Goal: Find contact information: Find contact information

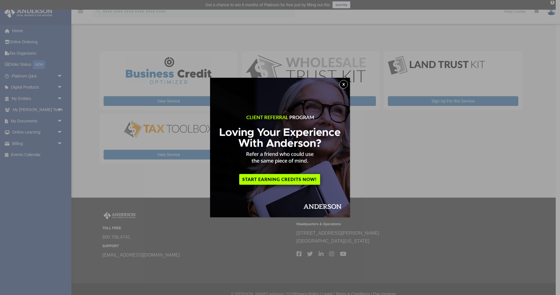
click at [345, 84] on button "x" at bounding box center [343, 84] width 9 height 9
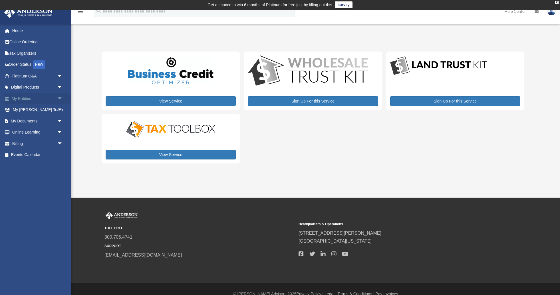
click at [25, 100] on link "My Entities arrow_drop_down" at bounding box center [37, 98] width 67 height 11
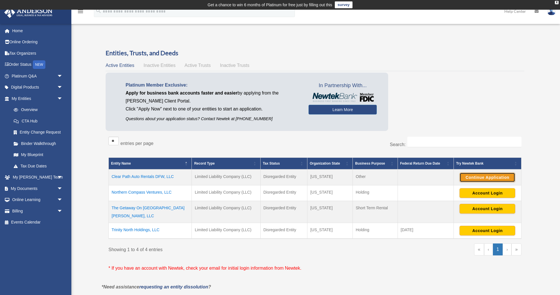
click at [471, 178] on button "Continue Application" at bounding box center [487, 178] width 56 height 10
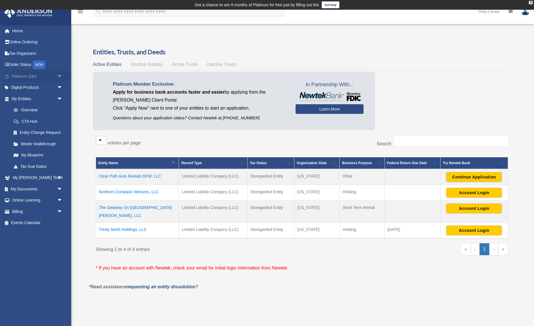
click at [21, 76] on link "Platinum Q&A arrow_drop_down" at bounding box center [37, 75] width 67 height 11
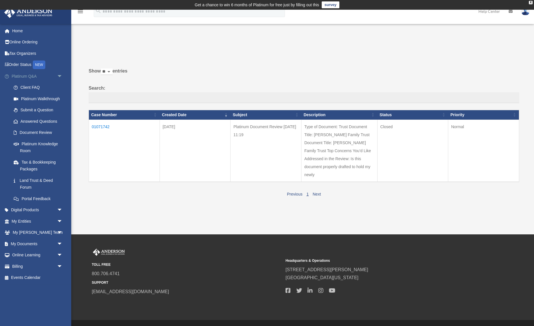
click at [62, 75] on span "arrow_drop_down" at bounding box center [62, 76] width 11 height 12
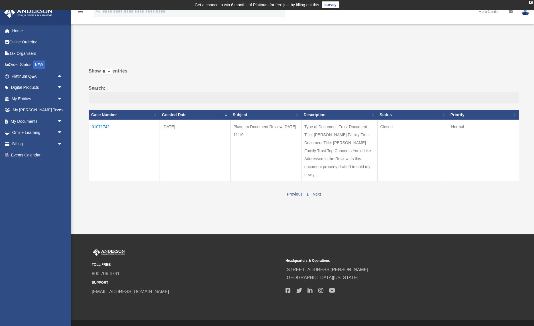
click at [169, 42] on div "Past Questions & Answers date_range Published on Last updated June 7, 2024 Apri…" at bounding box center [302, 127] width 435 height 172
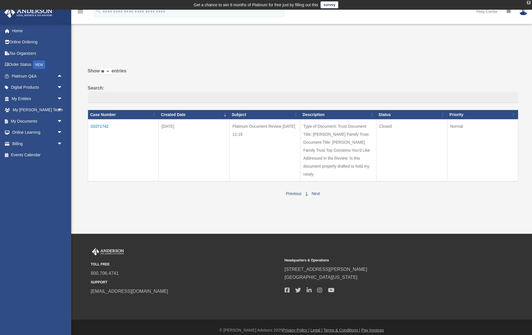
click at [529, 3] on div "X" at bounding box center [529, 2] width 4 height 3
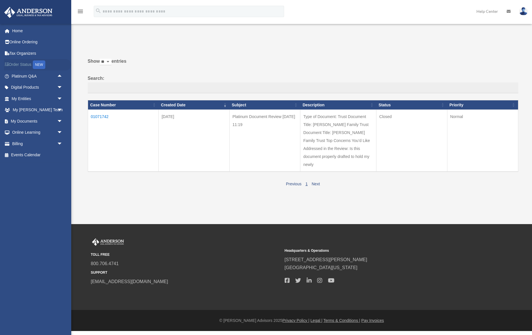
click at [24, 65] on link "Order Status NEW" at bounding box center [37, 65] width 67 height 12
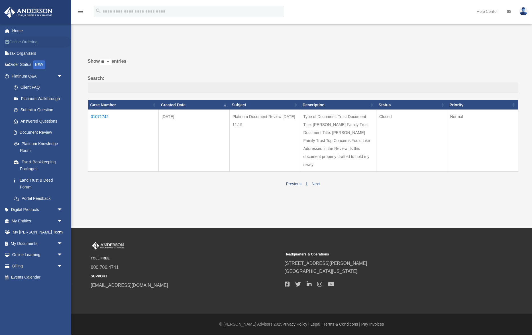
click at [23, 42] on link "Online Ordering" at bounding box center [37, 42] width 67 height 11
click at [24, 65] on link "Order Status NEW" at bounding box center [37, 65] width 67 height 12
click at [35, 86] on link "Client FAQ" at bounding box center [39, 87] width 63 height 11
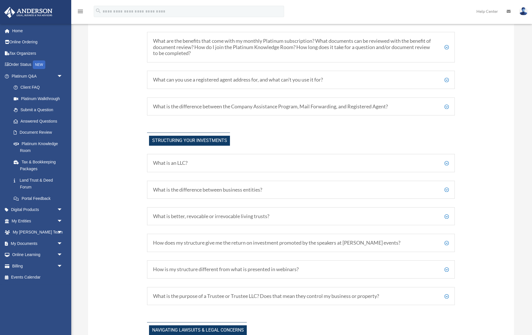
scroll to position [219, 0]
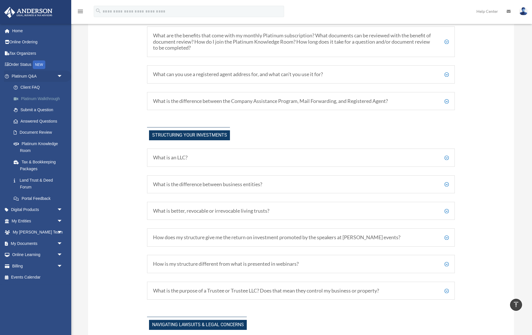
click at [36, 99] on link "Platinum Walkthrough" at bounding box center [39, 98] width 63 height 11
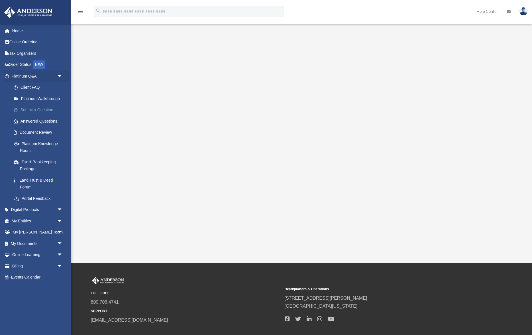
click at [33, 111] on link "Submit a Question" at bounding box center [39, 109] width 63 height 11
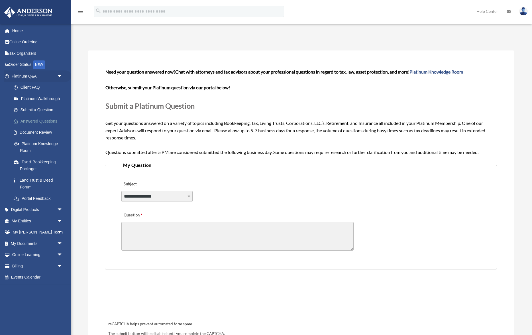
click at [45, 122] on link "Answered Questions" at bounding box center [39, 121] width 63 height 11
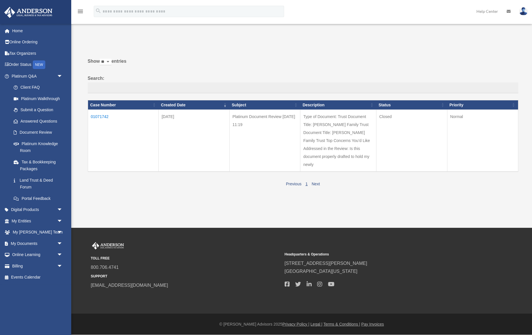
click at [100, 117] on td "01071742" at bounding box center [123, 141] width 71 height 62
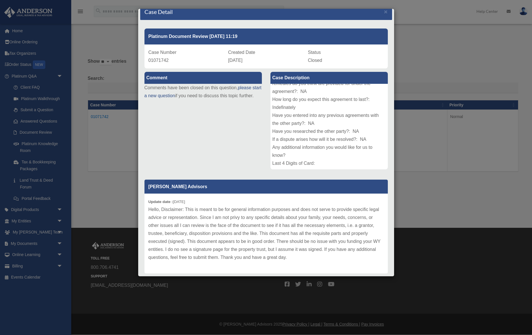
scroll to position [22, 0]
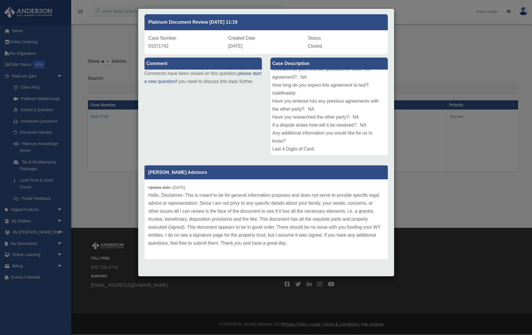
click at [407, 29] on div "Case Detail × Platinum Document Review 08/09/2025 11:19 Case Number 01071742 Cr…" at bounding box center [266, 167] width 532 height 335
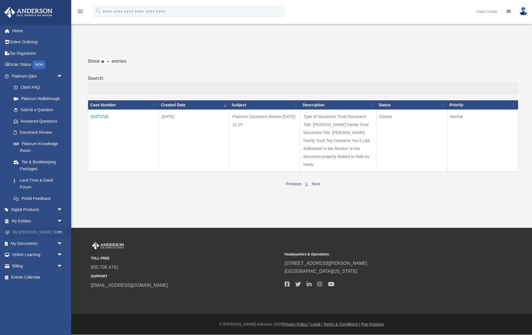
click at [30, 231] on link "My Anderson Team arrow_drop_down" at bounding box center [37, 232] width 67 height 11
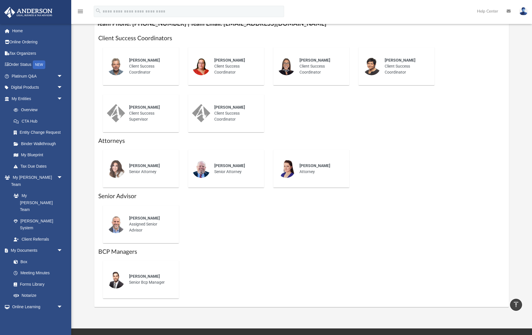
scroll to position [234, 0]
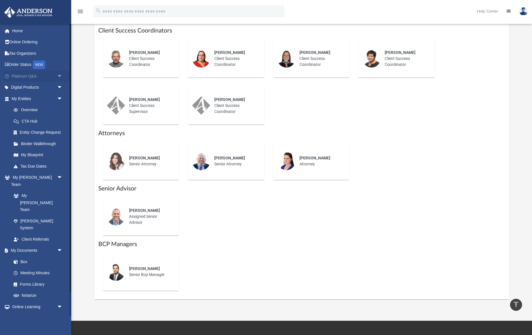
click at [58, 76] on span "arrow_drop_down" at bounding box center [62, 76] width 11 height 12
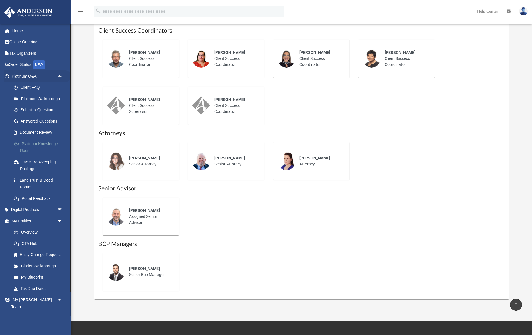
click at [42, 142] on link "Platinum Knowledge Room" at bounding box center [39, 147] width 63 height 18
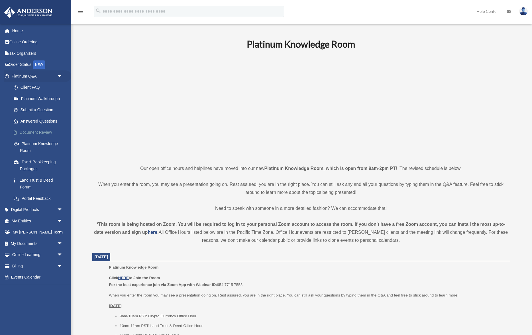
click at [41, 132] on link "Document Review" at bounding box center [39, 132] width 63 height 11
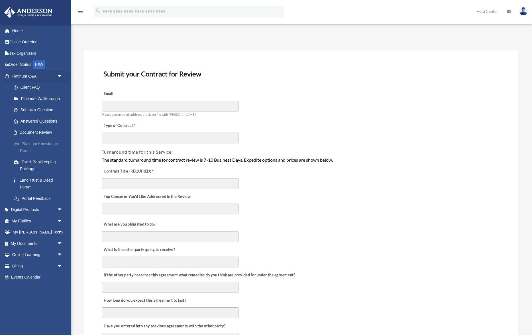
click at [42, 143] on link "Platinum Knowledge Room" at bounding box center [39, 147] width 63 height 18
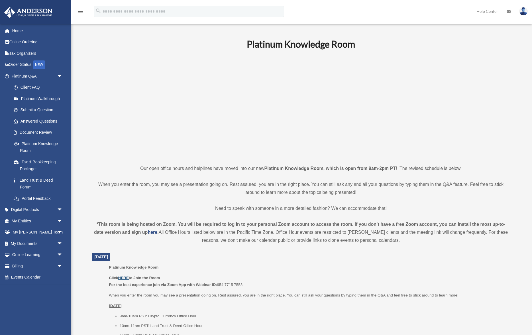
click at [124, 276] on u "HERE" at bounding box center [123, 278] width 11 height 4
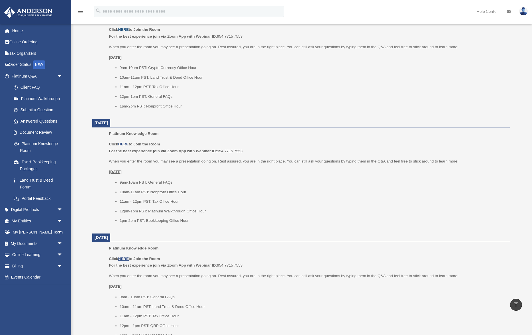
scroll to position [250, 0]
drag, startPoint x: 174, startPoint y: 95, endPoint x: 164, endPoint y: 86, distance: 13.5
click at [164, 86] on ul "9am-10am PST: Crypto Currency Office Hour 10am-11am PST: Land Trust & Deed Offi…" at bounding box center [307, 85] width 397 height 45
click at [196, 96] on li "12pm-1pm PST: General FAQs" at bounding box center [313, 95] width 386 height 7
drag, startPoint x: 182, startPoint y: 94, endPoint x: 174, endPoint y: 92, distance: 7.8
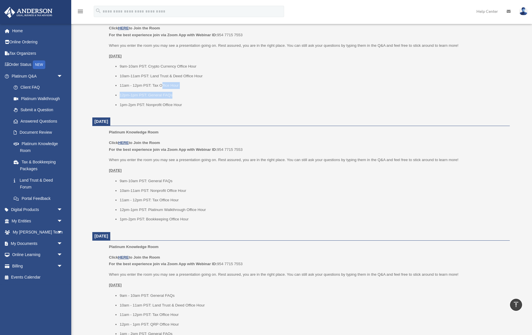
click at [161, 86] on ul "9am-10am PST: Crypto Currency Office Hour 10am-11am PST: Land Trust & Deed Offi…" at bounding box center [307, 85] width 397 height 45
click at [184, 96] on li "12pm-1pm PST: General FAQs" at bounding box center [313, 95] width 386 height 7
drag, startPoint x: 187, startPoint y: 102, endPoint x: 178, endPoint y: 96, distance: 11.1
click at [178, 96] on ul "9am-10am PST: Crypto Currency Office Hour 10am-11am PST: Land Trust & Deed Offi…" at bounding box center [307, 85] width 397 height 45
click at [208, 103] on li "1pm-2pm PST: Nonprofit Office Hour" at bounding box center [313, 105] width 386 height 7
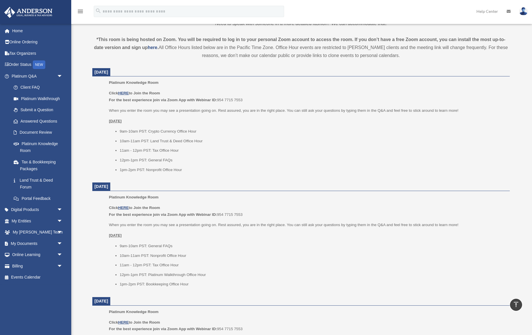
scroll to position [182, 0]
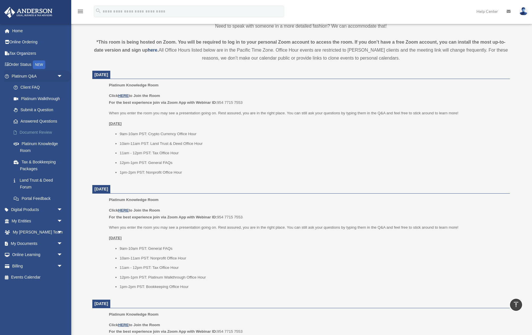
click at [41, 134] on link "Document Review" at bounding box center [39, 132] width 63 height 11
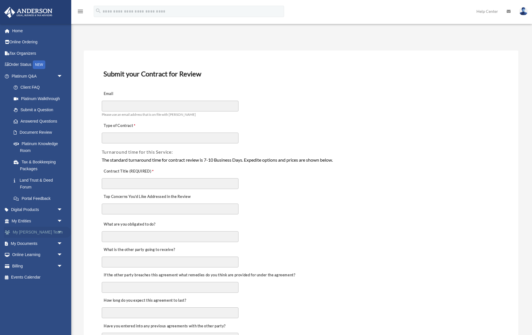
click at [24, 232] on link "My [PERSON_NAME] Team arrow_drop_down" at bounding box center [37, 232] width 67 height 11
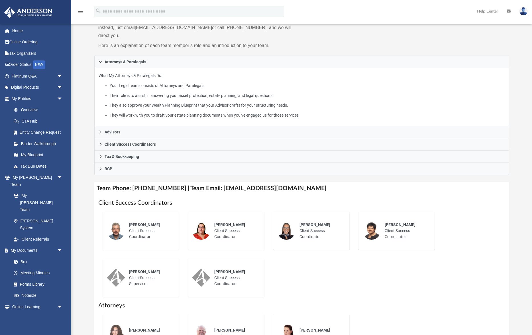
scroll to position [69, 0]
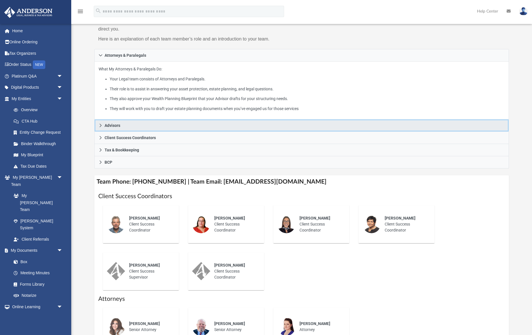
click at [100, 124] on icon at bounding box center [101, 125] width 2 height 3
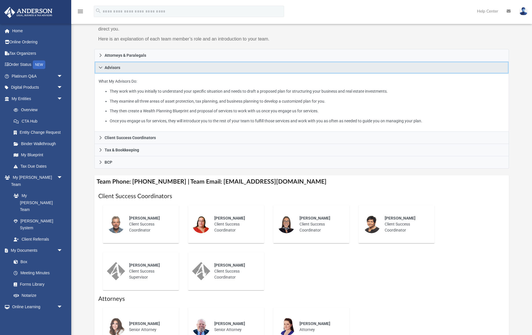
click at [100, 66] on icon at bounding box center [101, 68] width 4 height 4
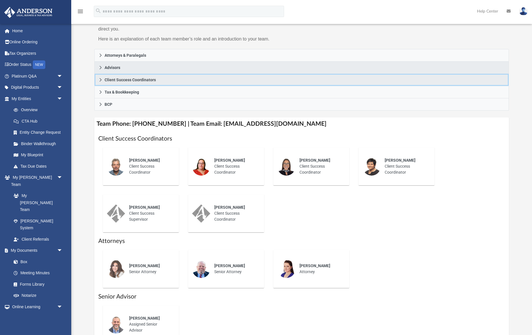
click at [101, 78] on icon at bounding box center [101, 79] width 2 height 3
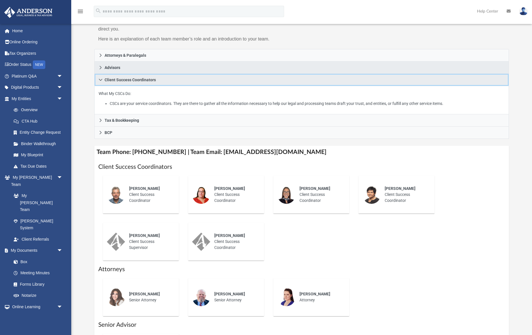
click at [101, 79] on icon at bounding box center [100, 80] width 3 height 2
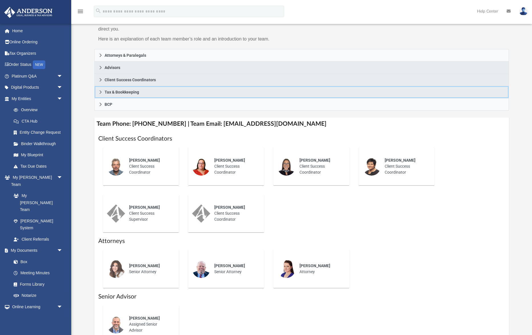
click at [102, 90] on icon at bounding box center [101, 92] width 4 height 4
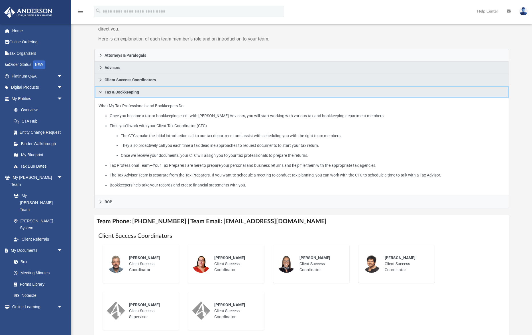
click at [102, 90] on icon at bounding box center [101, 92] width 4 height 4
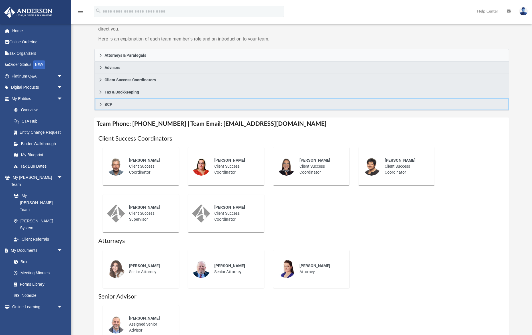
click at [101, 102] on icon at bounding box center [101, 104] width 4 height 4
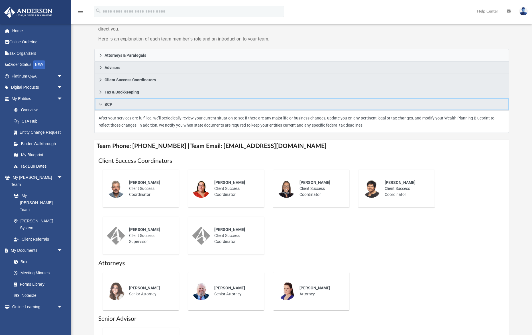
click at [101, 102] on icon at bounding box center [101, 104] width 4 height 4
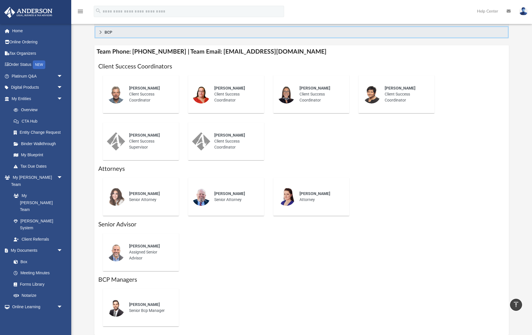
scroll to position [136, 0]
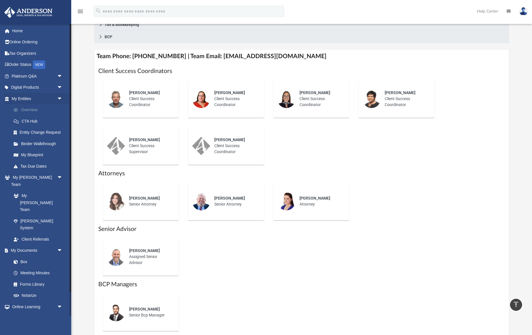
click at [40, 110] on link "Overview" at bounding box center [39, 109] width 63 height 11
click at [29, 110] on link "Overview" at bounding box center [39, 109] width 63 height 11
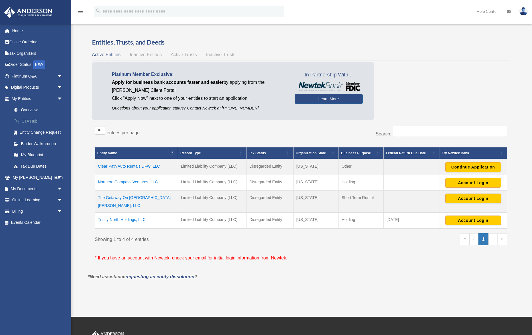
click at [34, 121] on link "CTA Hub" at bounding box center [39, 121] width 63 height 11
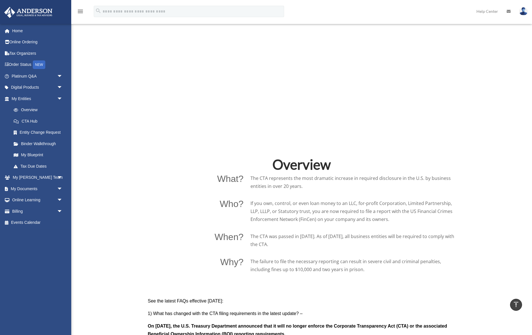
scroll to position [254, 0]
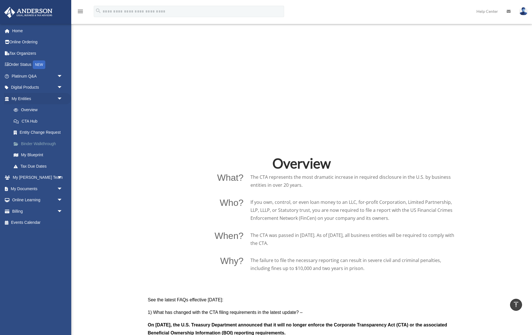
click at [38, 143] on link "Binder Walkthrough" at bounding box center [39, 143] width 63 height 11
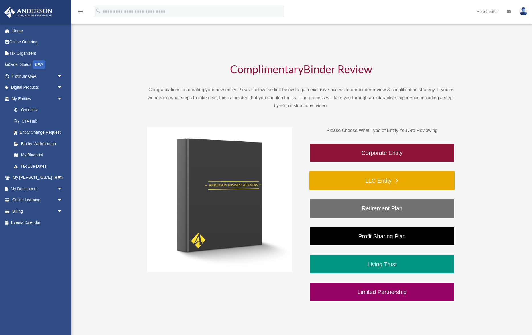
click at [401, 177] on link "LLC Entity" at bounding box center [382, 180] width 145 height 19
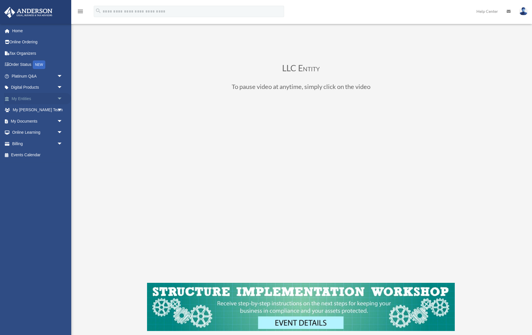
click at [61, 98] on span "arrow_drop_down" at bounding box center [62, 99] width 11 height 12
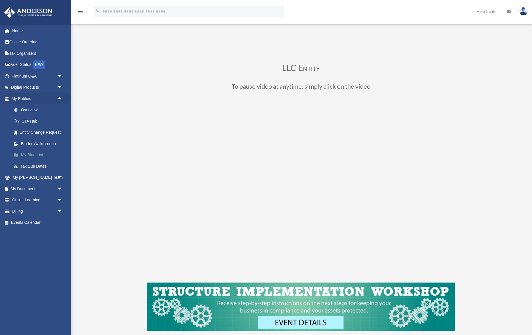
click at [35, 155] on link "My Blueprint" at bounding box center [39, 154] width 63 height 11
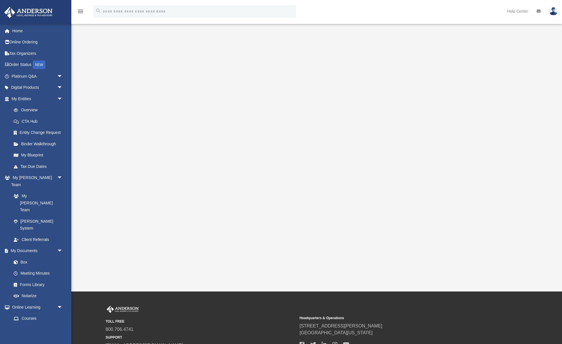
scroll to position [0, 0]
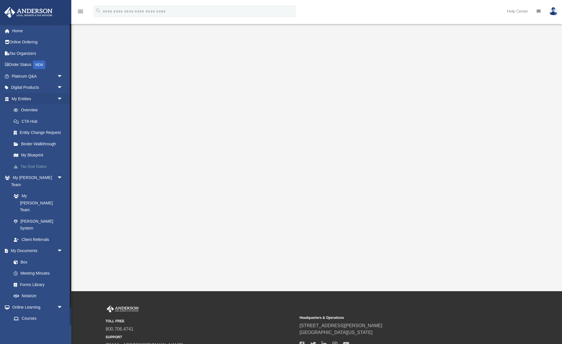
click at [39, 167] on link "Tax Due Dates" at bounding box center [39, 166] width 63 height 11
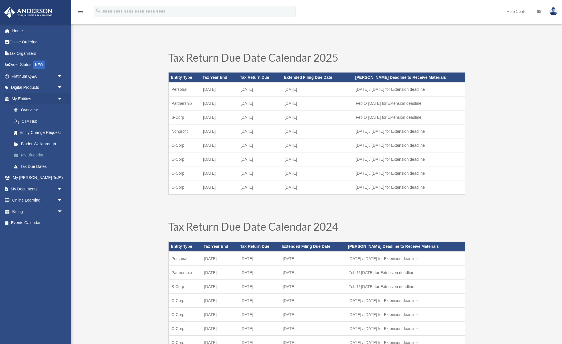
click at [34, 155] on link "My Blueprint" at bounding box center [39, 154] width 63 height 11
drag, startPoint x: 35, startPoint y: 167, endPoint x: 35, endPoint y: 173, distance: 5.7
click at [35, 167] on link "Tax Due Dates" at bounding box center [38, 166] width 60 height 11
click at [35, 176] on link "My Anderson Team arrow_drop_down" at bounding box center [37, 177] width 67 height 11
click at [59, 176] on span "arrow_drop_down" at bounding box center [62, 178] width 11 height 12
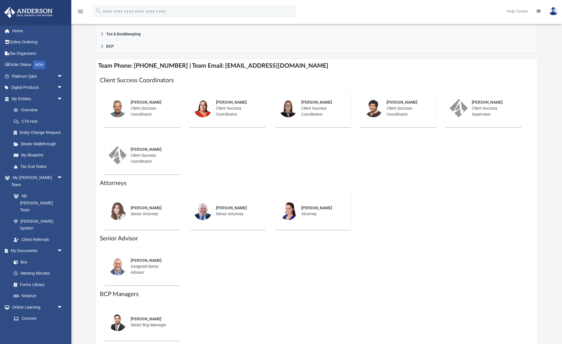
scroll to position [179, 0]
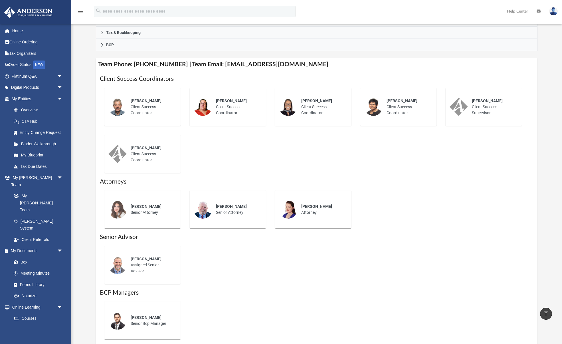
click at [147, 105] on div "[PERSON_NAME] Client Success Coordinator" at bounding box center [152, 107] width 50 height 26
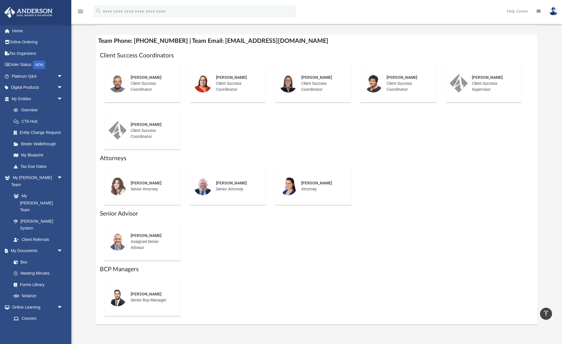
scroll to position [202, 0]
click at [316, 185] on span "[PERSON_NAME]" at bounding box center [316, 183] width 31 height 5
drag, startPoint x: 285, startPoint y: 187, endPoint x: 259, endPoint y: 186, distance: 26.0
click at [285, 187] on img at bounding box center [288, 186] width 18 height 18
click at [237, 185] on span "Ej Mccaffrey" at bounding box center [231, 183] width 31 height 5
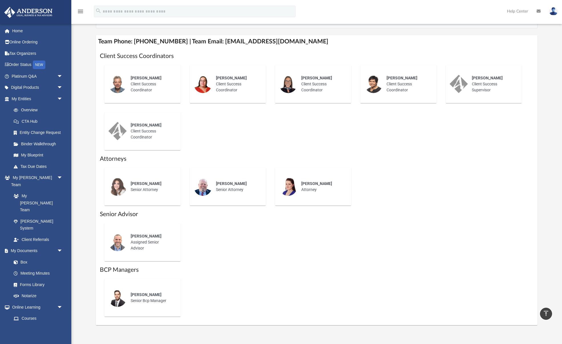
drag, startPoint x: 121, startPoint y: 185, endPoint x: 125, endPoint y: 181, distance: 5.9
click at [121, 185] on img at bounding box center [117, 186] width 18 height 18
drag, startPoint x: 153, startPoint y: 141, endPoint x: 160, endPoint y: 132, distance: 11.0
click at [153, 141] on div "Sher Bailey Client Success Coordinator" at bounding box center [152, 131] width 50 height 26
click at [219, 85] on div "Kiley Hinsch Client Success Coordinator" at bounding box center [237, 84] width 50 height 26
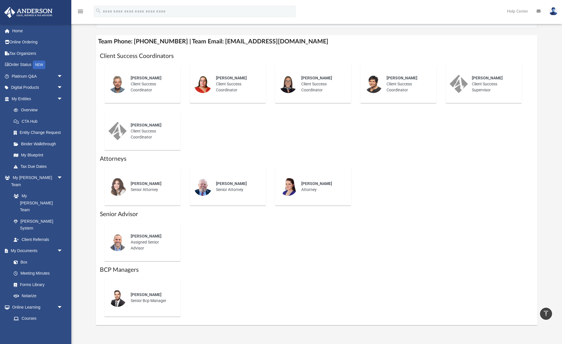
drag, startPoint x: 323, startPoint y: 86, endPoint x: 343, endPoint y: 87, distance: 20.0
click at [323, 86] on div "Anna Yadao Client Success Coordinator" at bounding box center [322, 84] width 50 height 26
click at [376, 83] on img at bounding box center [373, 84] width 18 height 18
click at [467, 86] on img at bounding box center [458, 84] width 18 height 18
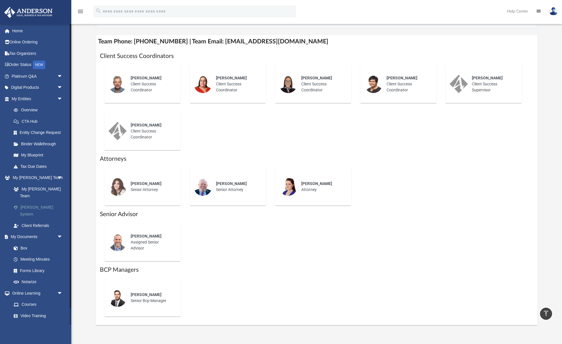
click at [37, 201] on link "[PERSON_NAME] System" at bounding box center [39, 210] width 63 height 18
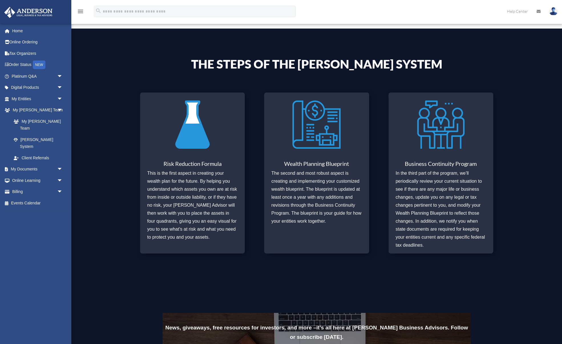
scroll to position [186, 0]
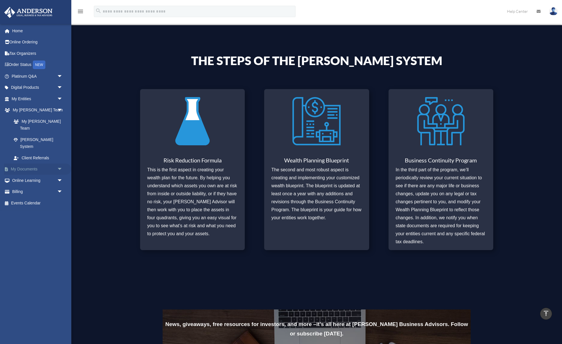
click at [29, 163] on link "My Documents arrow_drop_down" at bounding box center [37, 168] width 67 height 11
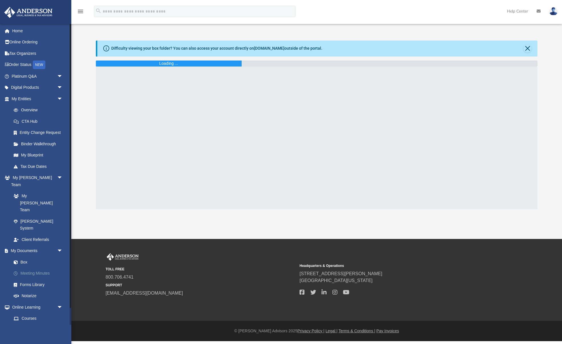
click at [36, 268] on link "Meeting Minutes" at bounding box center [39, 273] width 63 height 11
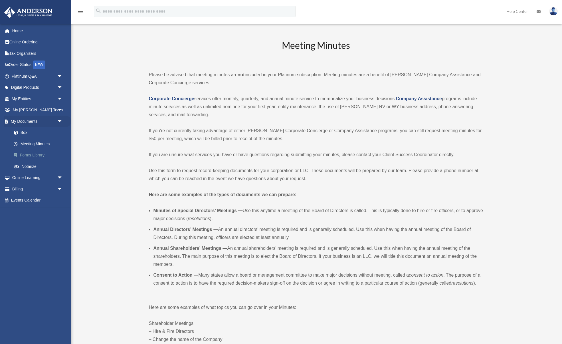
click at [36, 156] on link "Forms Library" at bounding box center [39, 154] width 63 height 11
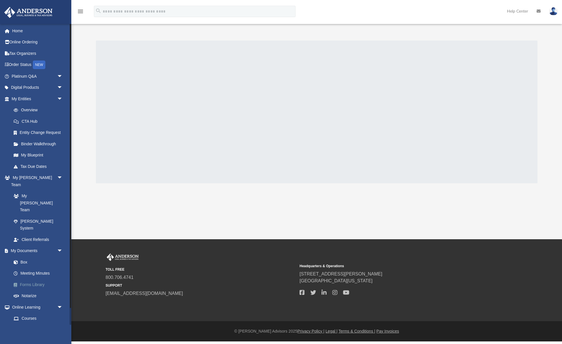
click at [37, 279] on link "Forms Library" at bounding box center [39, 284] width 63 height 11
click at [38, 268] on link "Meeting Minutes" at bounding box center [39, 273] width 63 height 11
click at [39, 268] on link "Meeting Minutes" at bounding box center [39, 273] width 63 height 11
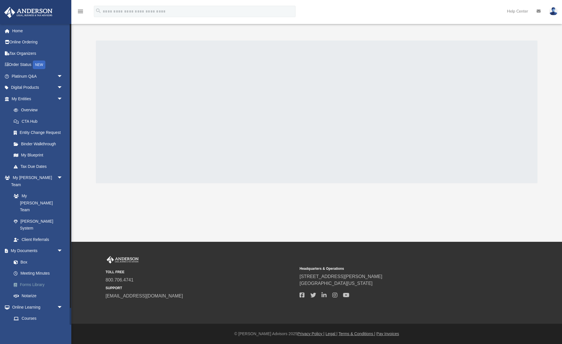
click at [34, 279] on link "Forms Library" at bounding box center [39, 284] width 63 height 11
click at [40, 279] on link "Forms Library" at bounding box center [39, 284] width 63 height 11
click at [33, 158] on link "My Blueprint" at bounding box center [39, 154] width 63 height 11
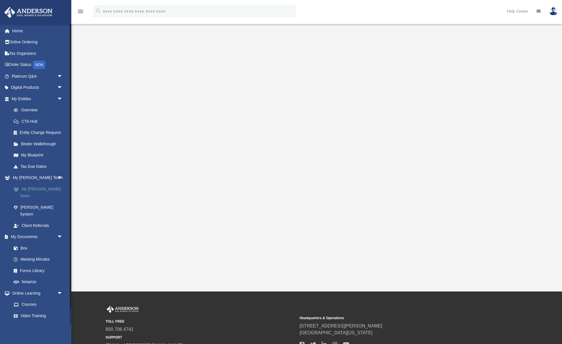
click at [32, 188] on link "My [PERSON_NAME] Team" at bounding box center [39, 192] width 63 height 18
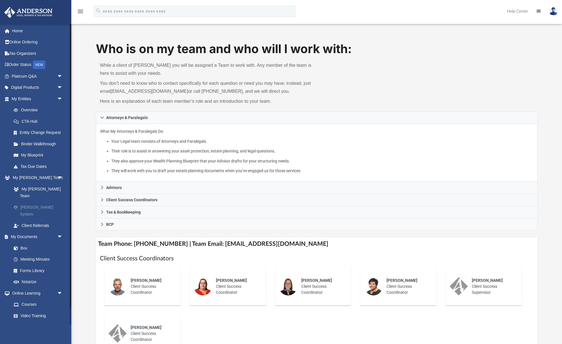
click at [36, 202] on link "[PERSON_NAME] System" at bounding box center [39, 210] width 63 height 18
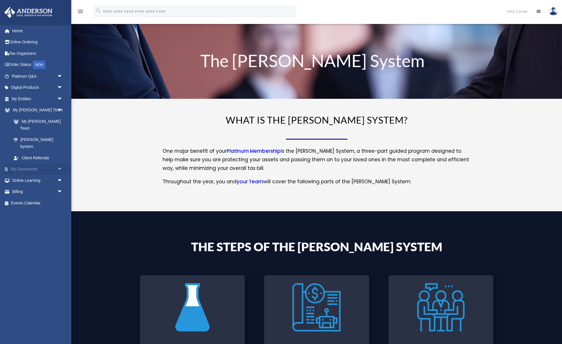
click at [29, 163] on link "My Documents arrow_drop_down" at bounding box center [37, 168] width 67 height 11
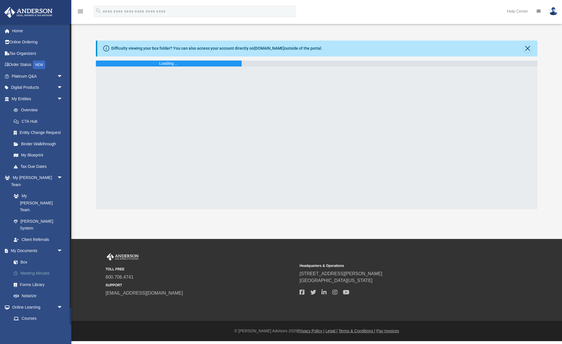
click at [38, 268] on link "Meeting Minutes" at bounding box center [39, 273] width 63 height 11
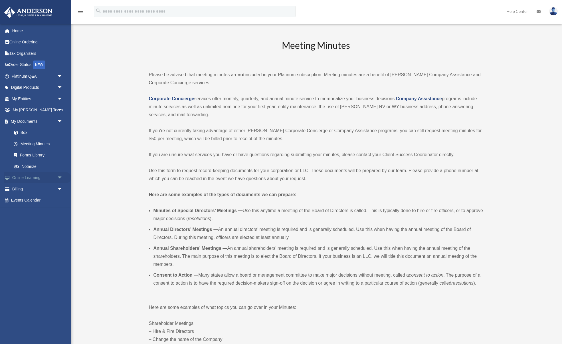
click at [60, 176] on span "arrow_drop_down" at bounding box center [62, 178] width 11 height 12
click at [33, 165] on link "Notarize" at bounding box center [39, 166] width 63 height 11
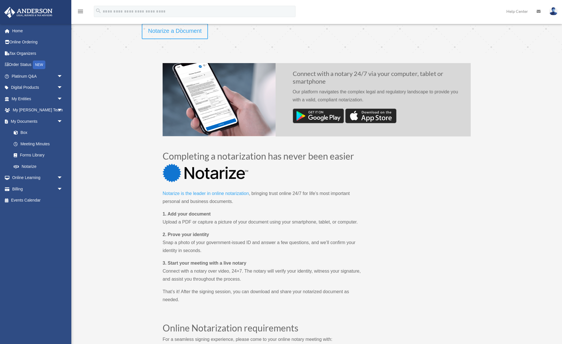
scroll to position [138, 0]
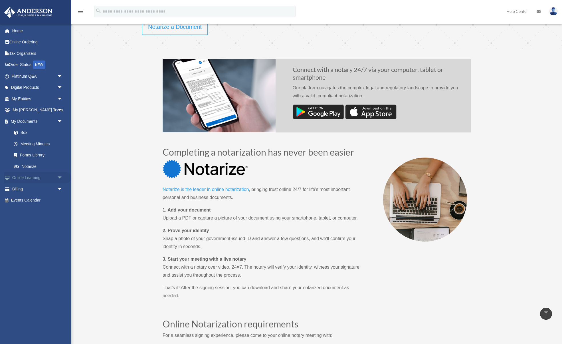
click at [59, 176] on span "arrow_drop_down" at bounding box center [62, 178] width 11 height 12
click at [61, 222] on span "arrow_drop_down" at bounding box center [62, 223] width 11 height 12
click at [42, 200] on link "Video Training" at bounding box center [39, 200] width 63 height 11
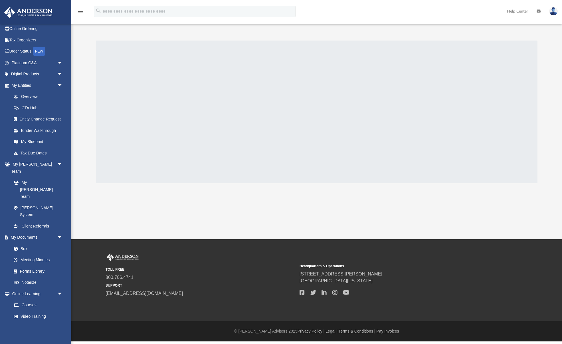
scroll to position [18, 0]
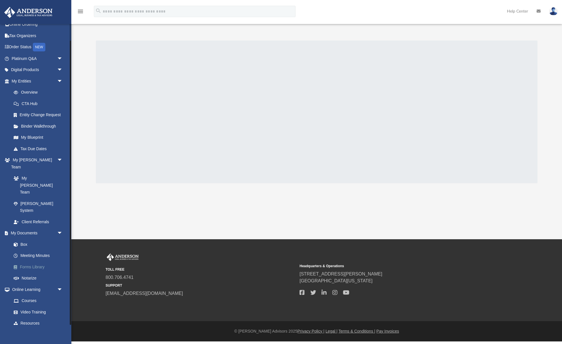
click at [33, 261] on link "Forms Library" at bounding box center [39, 266] width 63 height 11
click at [39, 250] on link "Meeting Minutes" at bounding box center [39, 255] width 63 height 11
click at [33, 272] on link "Notarize" at bounding box center [39, 277] width 63 height 11
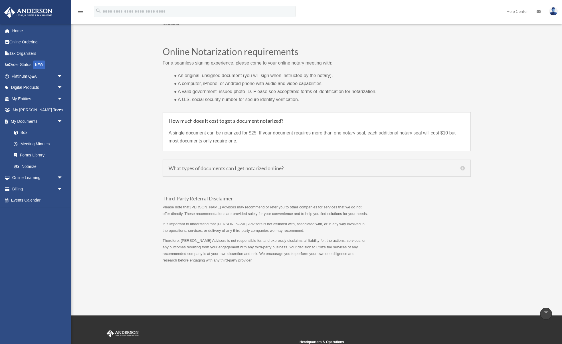
scroll to position [411, 0]
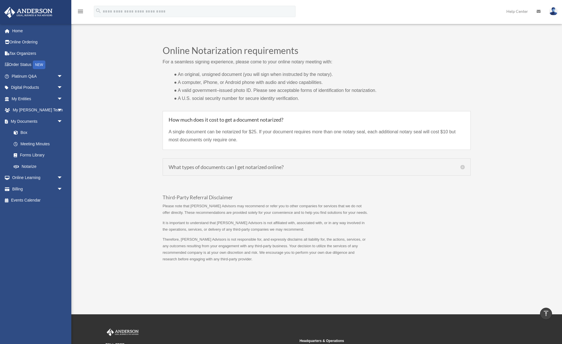
click at [283, 169] on h5 "What types of documents can I get notarized online?" at bounding box center [317, 166] width 296 height 5
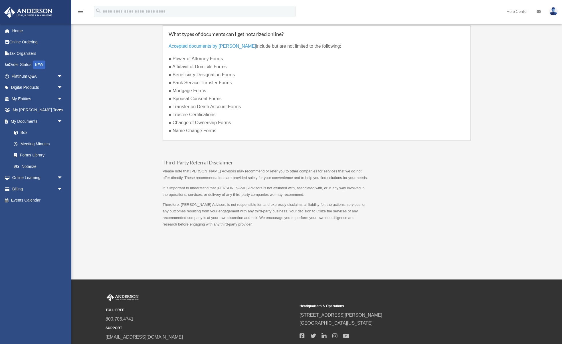
scroll to position [526, 0]
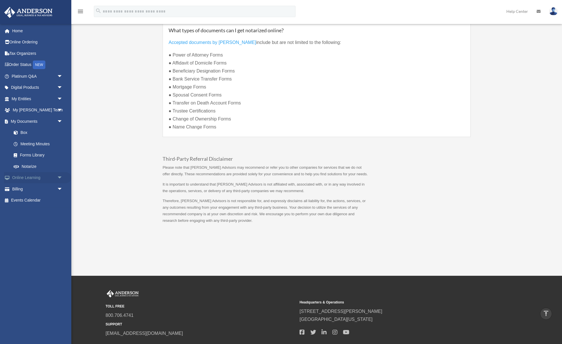
click at [57, 179] on span "arrow_drop_down" at bounding box center [62, 178] width 11 height 12
click at [58, 221] on span "arrow_drop_down" at bounding box center [62, 223] width 11 height 12
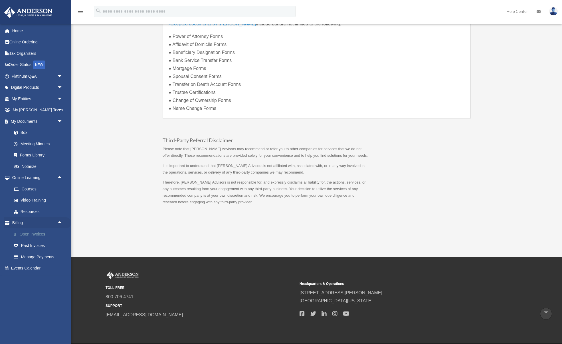
scroll to position [545, 0]
click at [47, 233] on link "$ Open Invoices" at bounding box center [39, 234] width 63 height 12
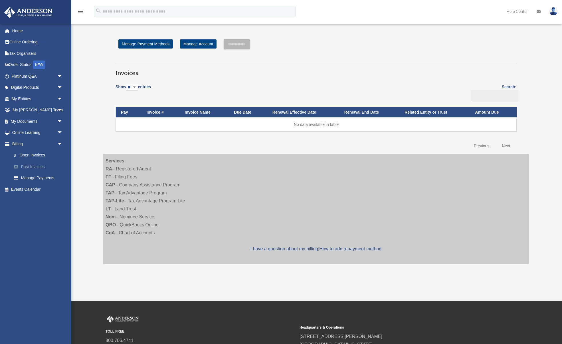
click at [35, 168] on link "Past Invoices" at bounding box center [39, 166] width 63 height 11
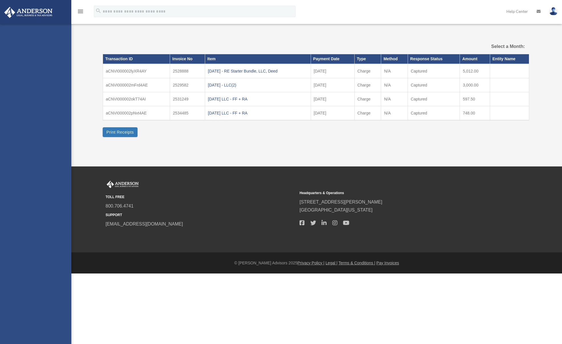
select select
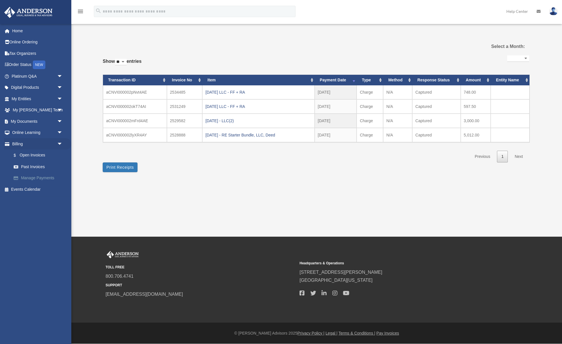
click at [35, 178] on link "Manage Payments" at bounding box center [39, 177] width 63 height 11
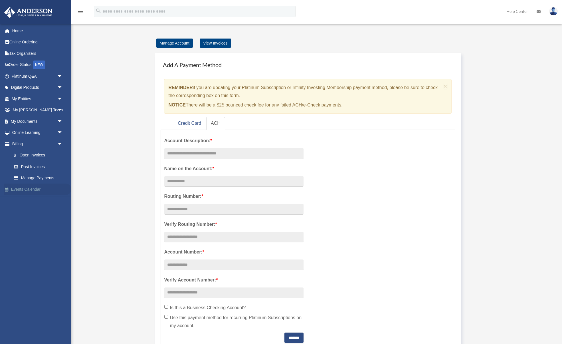
click at [31, 189] on link "Events Calendar" at bounding box center [37, 188] width 67 height 11
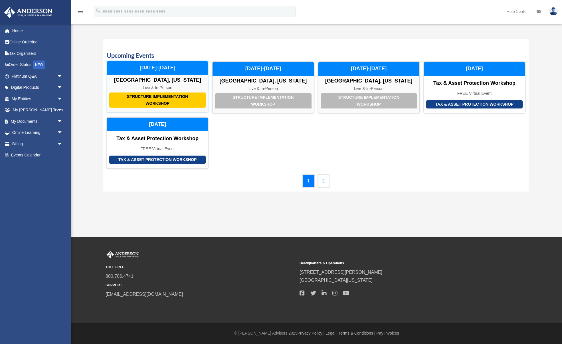
click at [176, 99] on div "Structure Implementation Workshop" at bounding box center [157, 99] width 96 height 15
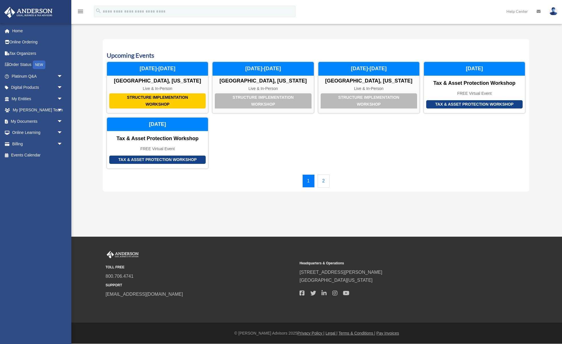
click at [322, 178] on link "2" at bounding box center [323, 180] width 12 height 13
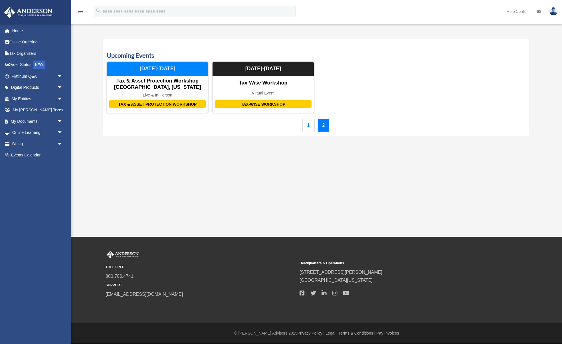
click at [310, 127] on link "1" at bounding box center [308, 125] width 12 height 13
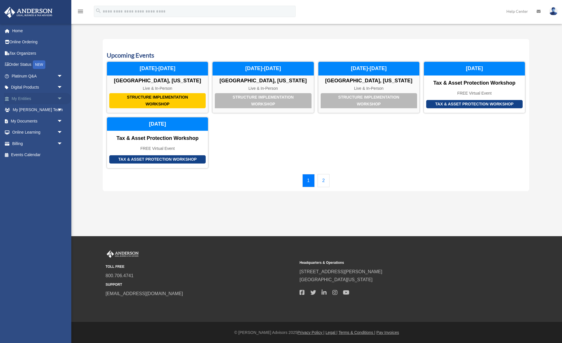
click at [14, 100] on link "My Entities arrow_drop_down" at bounding box center [37, 98] width 67 height 11
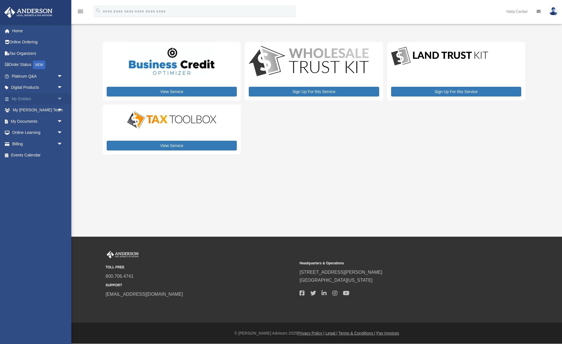
click at [19, 96] on link "My Entities arrow_drop_down" at bounding box center [37, 98] width 67 height 11
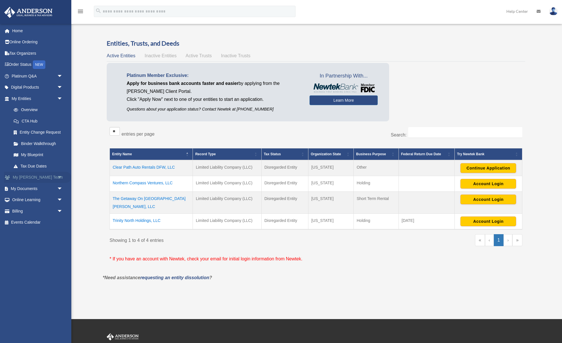
click at [36, 180] on link "My [PERSON_NAME] Team arrow_drop_down" at bounding box center [37, 177] width 67 height 11
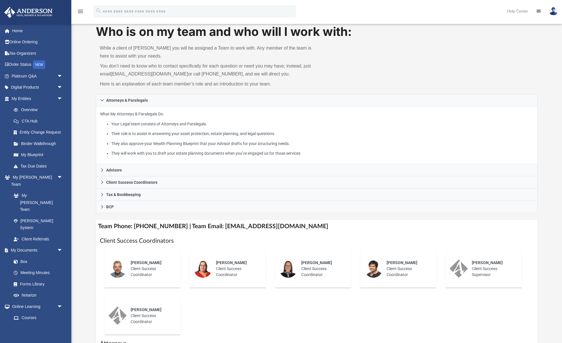
scroll to position [18, 0]
drag, startPoint x: 300, startPoint y: 230, endPoint x: 214, endPoint y: 227, distance: 85.9
click at [214, 227] on h4 "Team Phone: [PHONE_NUMBER] | Team Email: [EMAIL_ADDRESS][DOMAIN_NAME]" at bounding box center [316, 226] width 441 height 13
copy h4 "[EMAIL_ADDRESS][DOMAIN_NAME]"
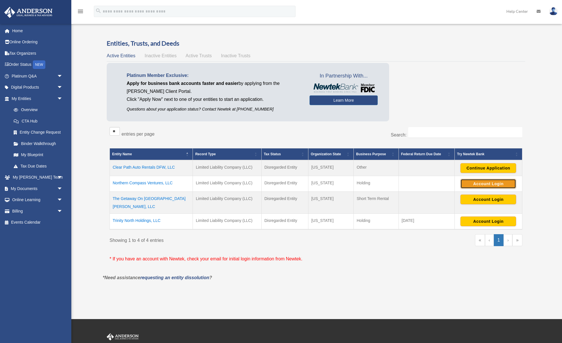
click at [479, 181] on button "Account Login" at bounding box center [488, 184] width 56 height 10
click at [479, 183] on button "Account Login" at bounding box center [488, 184] width 56 height 10
click at [498, 167] on button "Continue Application" at bounding box center [488, 168] width 56 height 10
